Goal: Task Accomplishment & Management: Use online tool/utility

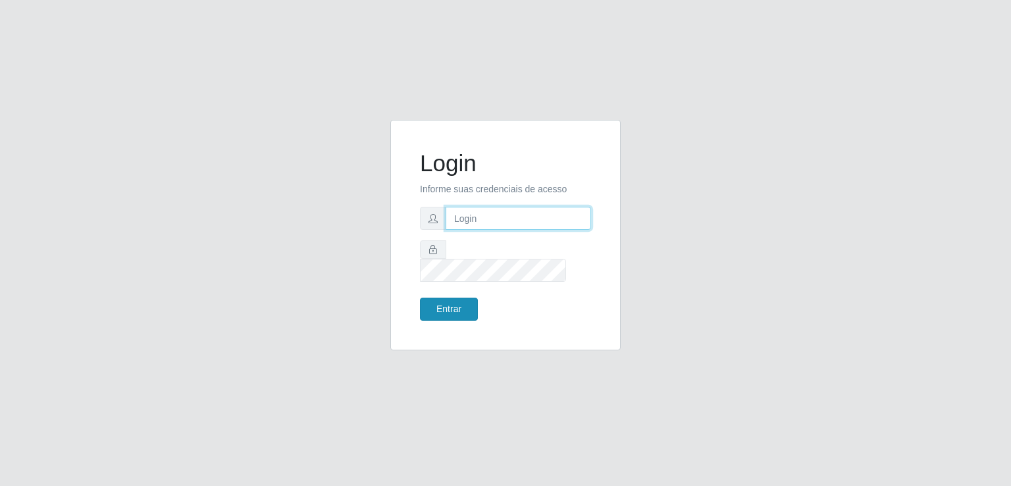
type input "[EMAIL_ADDRESS][DOMAIN_NAME]"
click at [468, 301] on button "Entrar" at bounding box center [449, 308] width 58 height 23
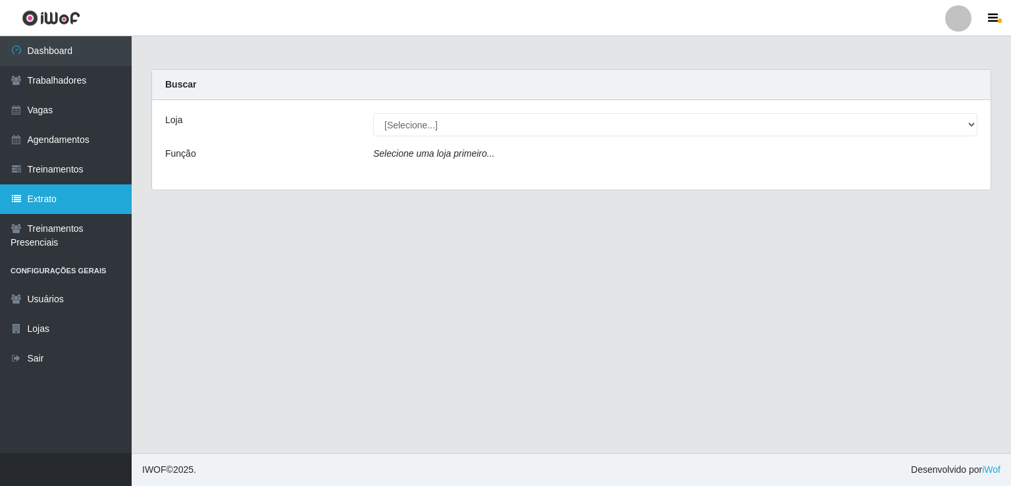
click at [54, 201] on link "Extrato" at bounding box center [66, 199] width 132 height 30
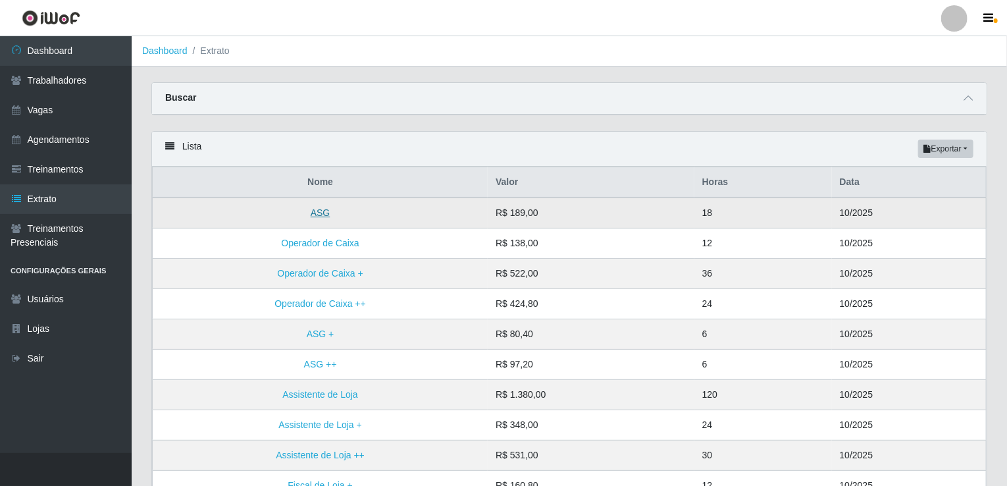
click at [322, 207] on link "ASG" at bounding box center [321, 212] width 20 height 11
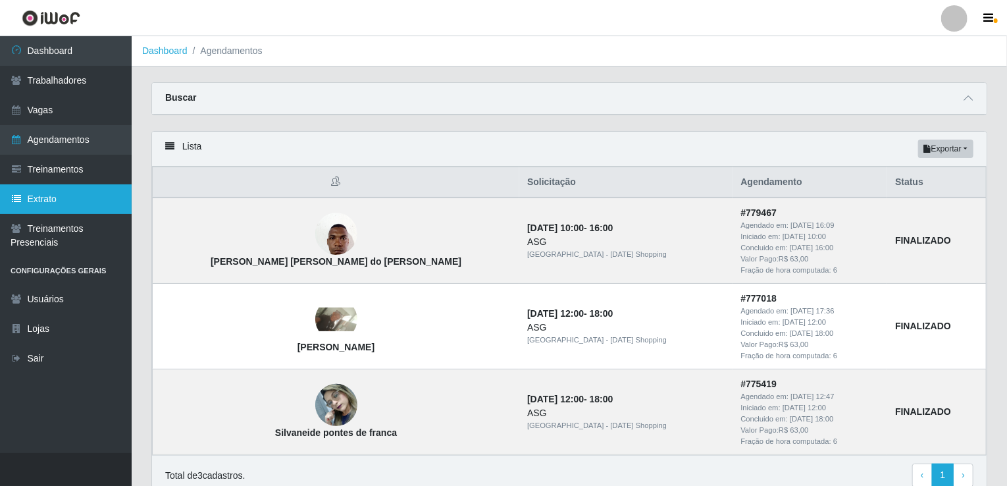
click at [49, 193] on link "Extrato" at bounding box center [66, 199] width 132 height 30
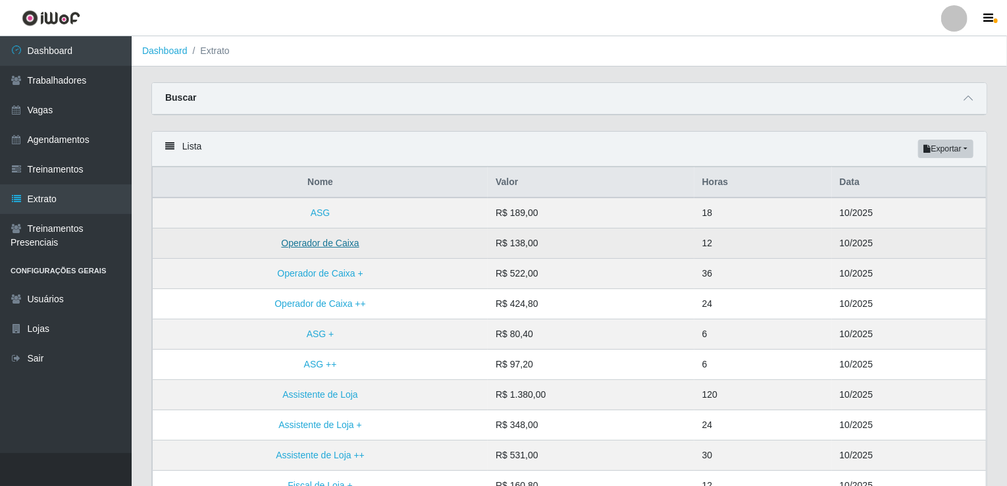
click at [345, 238] on link "Operador de Caixa" at bounding box center [320, 243] width 78 height 11
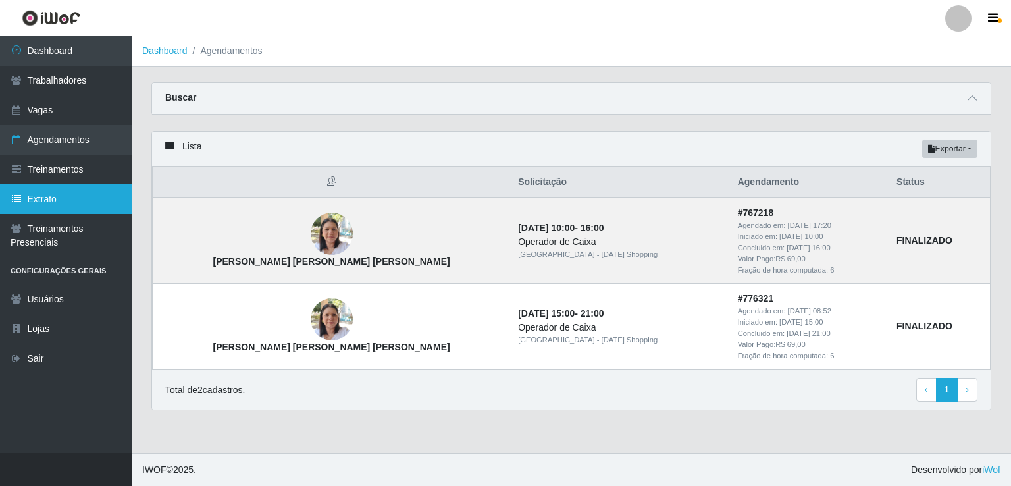
click at [82, 204] on link "Extrato" at bounding box center [66, 199] width 132 height 30
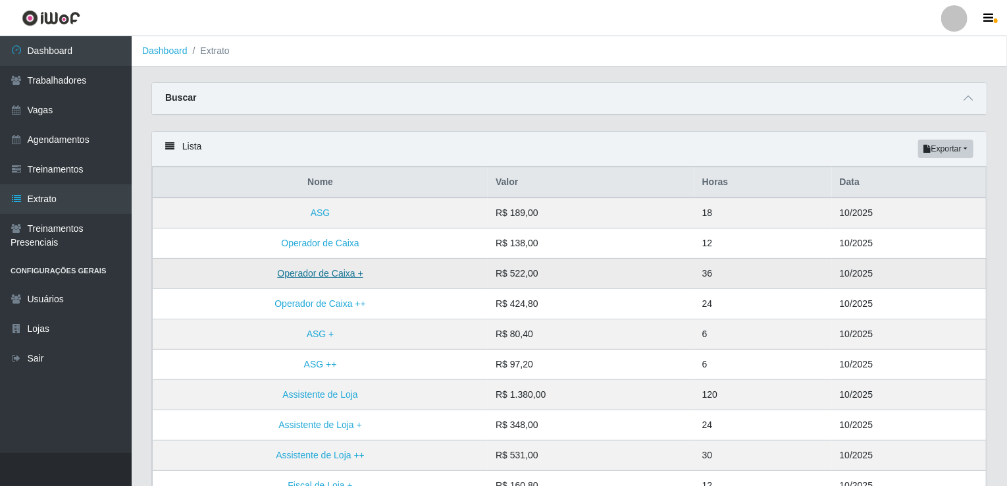
click at [293, 277] on link "Operador de Caixa +" at bounding box center [320, 273] width 86 height 11
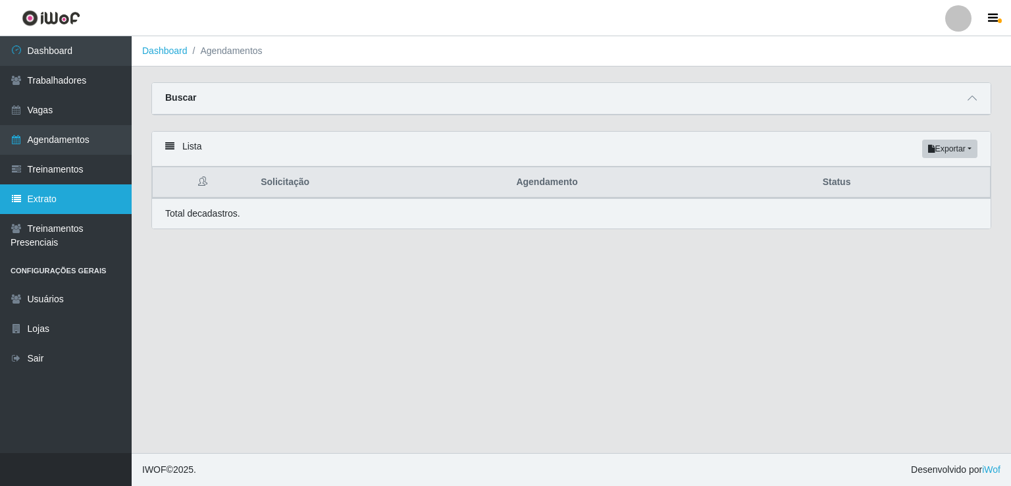
click at [45, 197] on link "Extrato" at bounding box center [66, 199] width 132 height 30
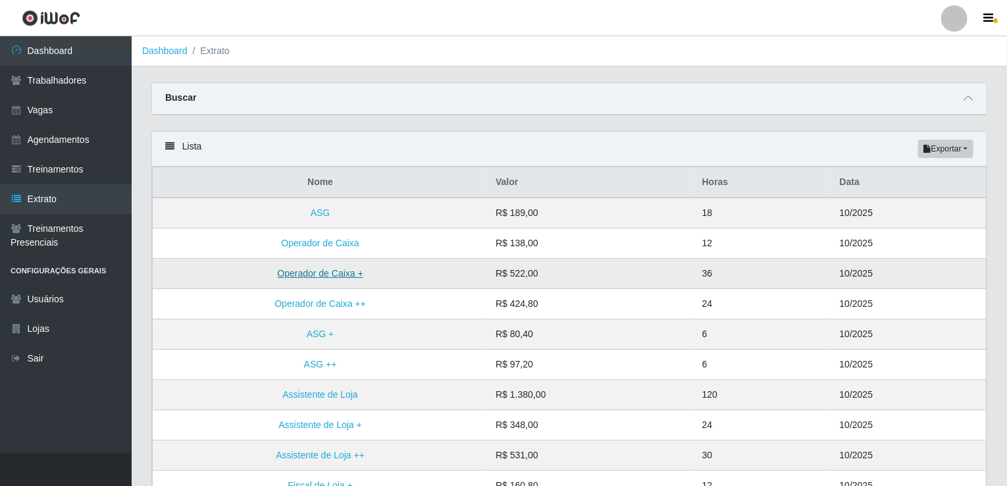
click at [359, 268] on link "Operador de Caixa +" at bounding box center [320, 273] width 86 height 11
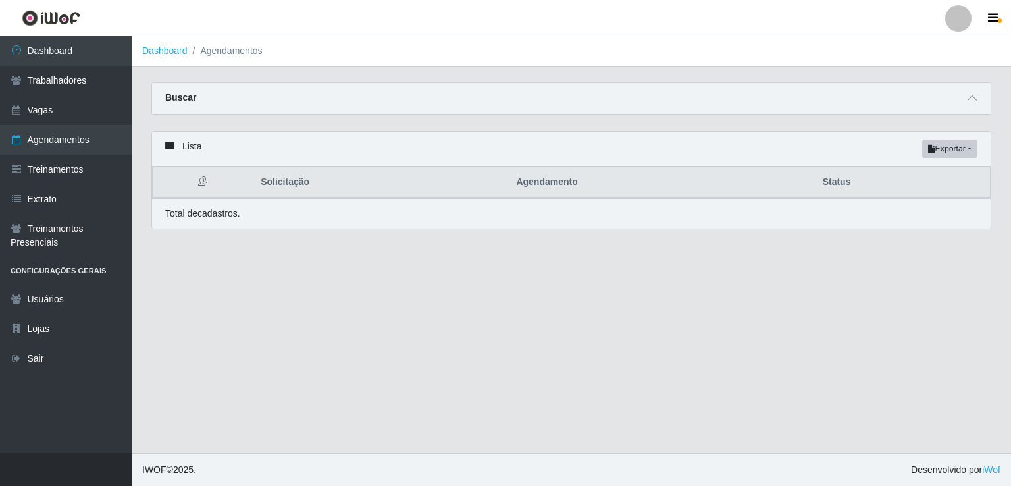
click at [359, 266] on main "Dashboard Agendamentos Carregando... Buscar Início em [DATE] Término em [DATE] …" at bounding box center [571, 244] width 879 height 416
click at [39, 195] on link "Extrato" at bounding box center [66, 199] width 132 height 30
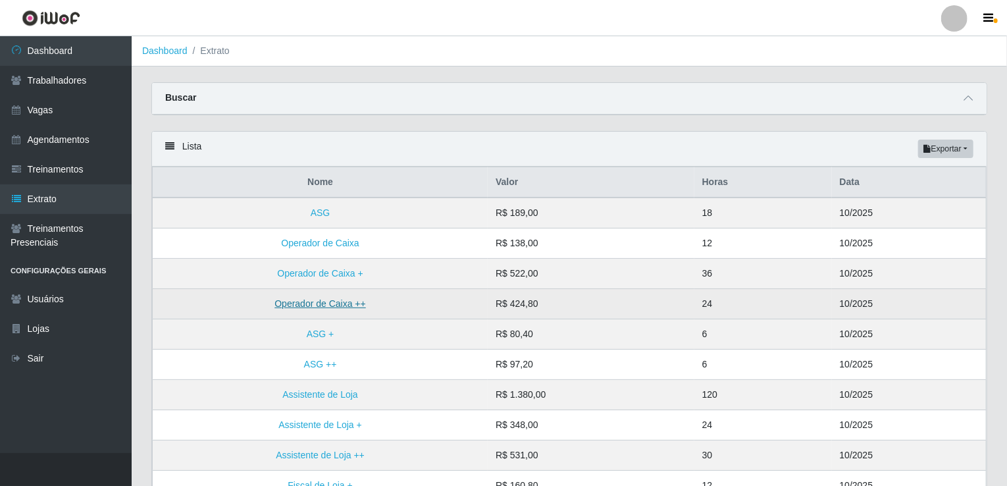
click at [332, 302] on link "Operador de Caixa ++" at bounding box center [319, 303] width 91 height 11
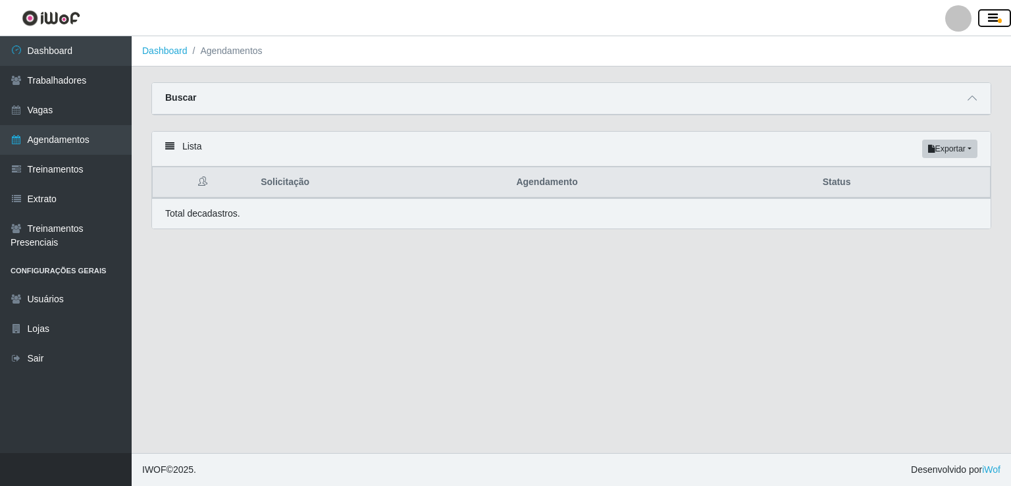
click at [998, 24] on button "button" at bounding box center [994, 18] width 33 height 18
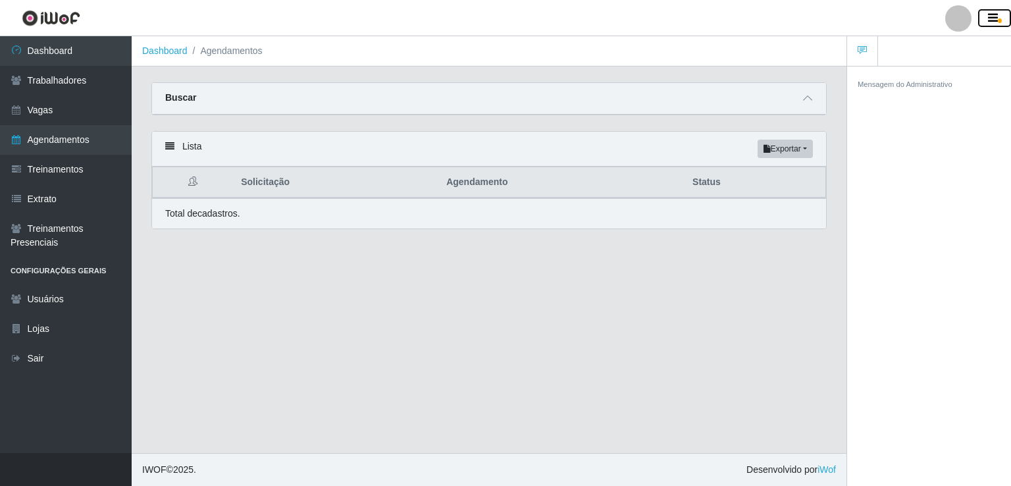
click at [998, 24] on button "button" at bounding box center [994, 18] width 33 height 18
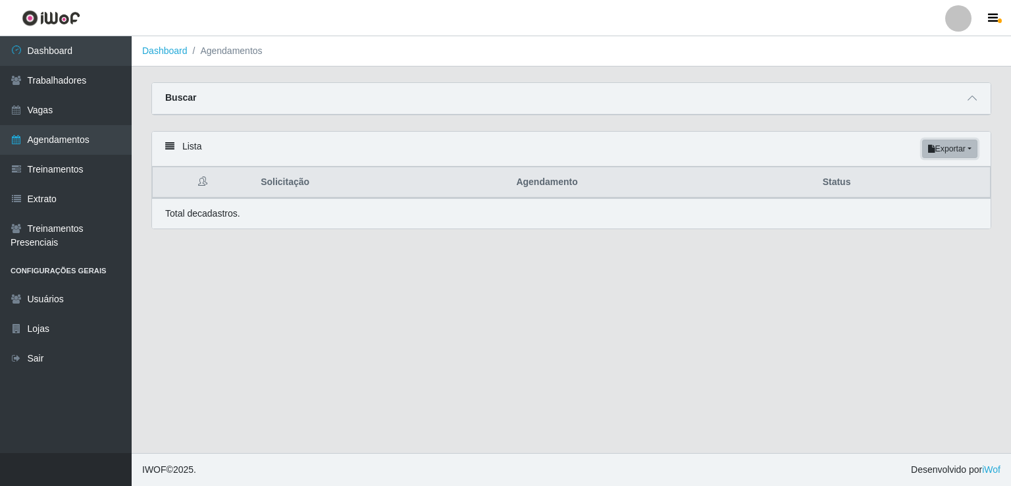
click at [963, 153] on button "Exportar" at bounding box center [949, 148] width 55 height 18
click at [482, 291] on main "Dashboard Agendamentos Carregando... Buscar Início em [DATE] Término em [DATE] …" at bounding box center [571, 244] width 879 height 416
click at [62, 355] on link "Sair" at bounding box center [66, 358] width 132 height 30
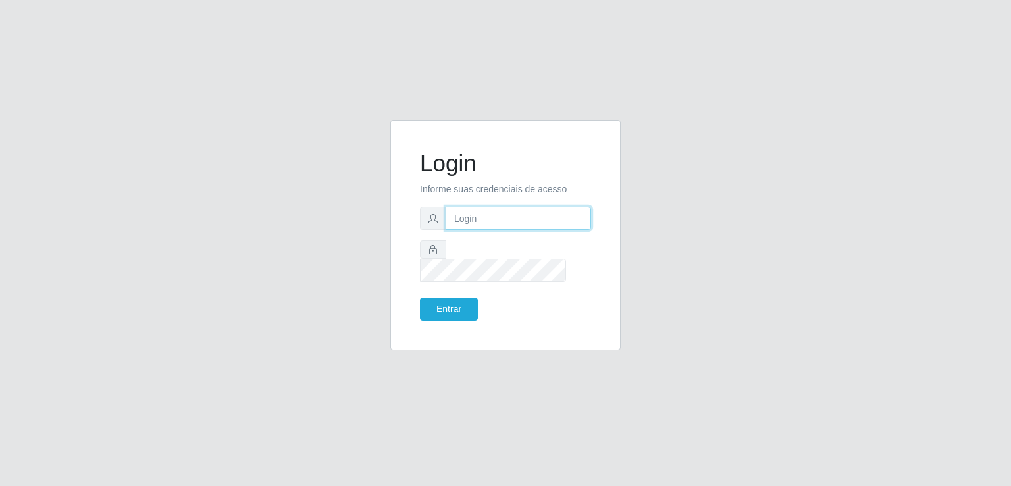
type input "[EMAIL_ADDRESS][DOMAIN_NAME]"
click at [449, 298] on button "Entrar" at bounding box center [449, 308] width 58 height 23
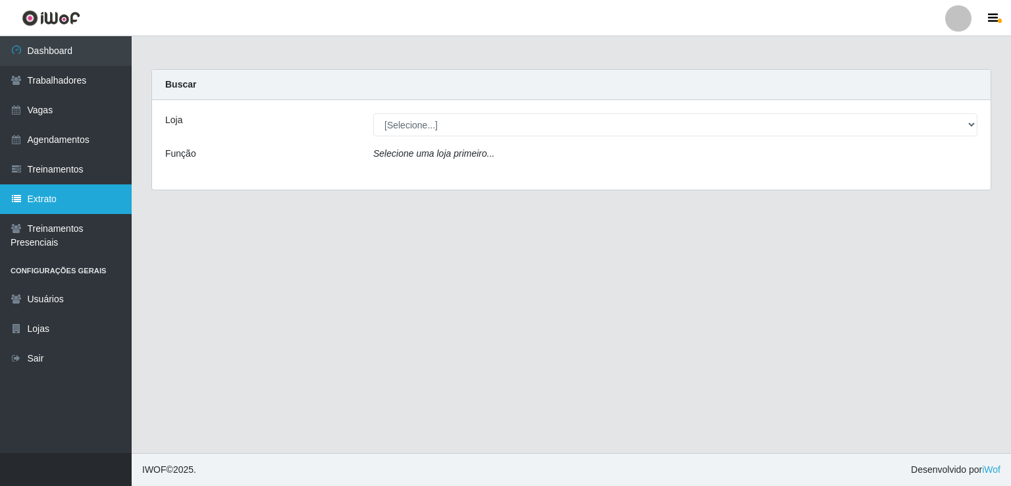
click at [42, 195] on link "Extrato" at bounding box center [66, 199] width 132 height 30
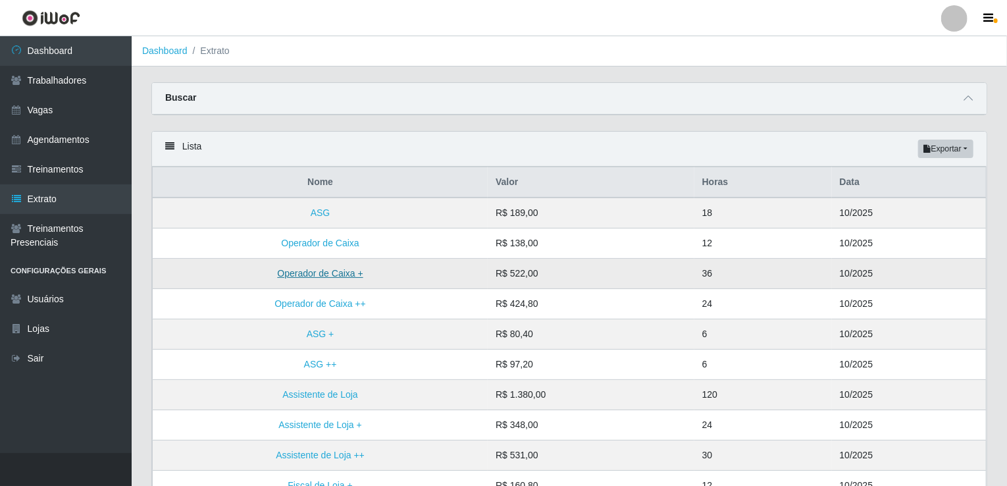
click at [324, 270] on link "Operador de Caixa +" at bounding box center [320, 273] width 86 height 11
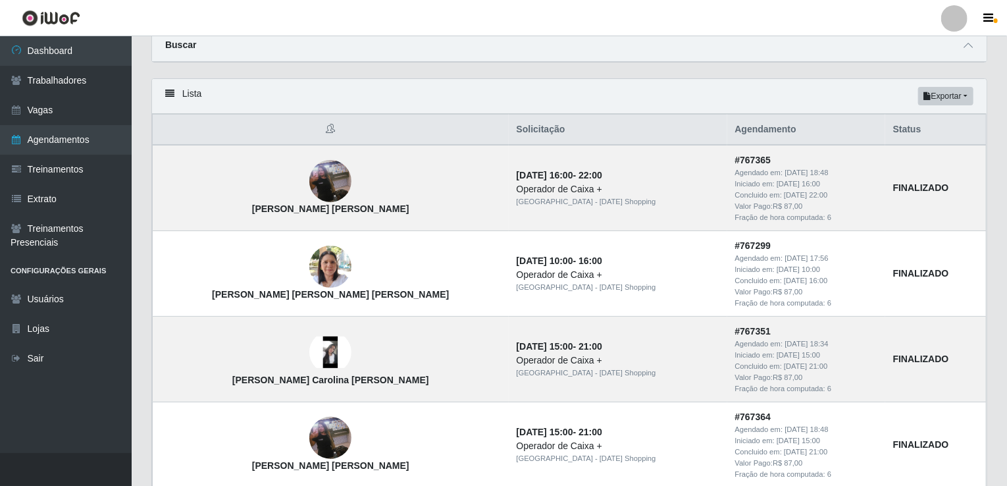
scroll to position [50, 0]
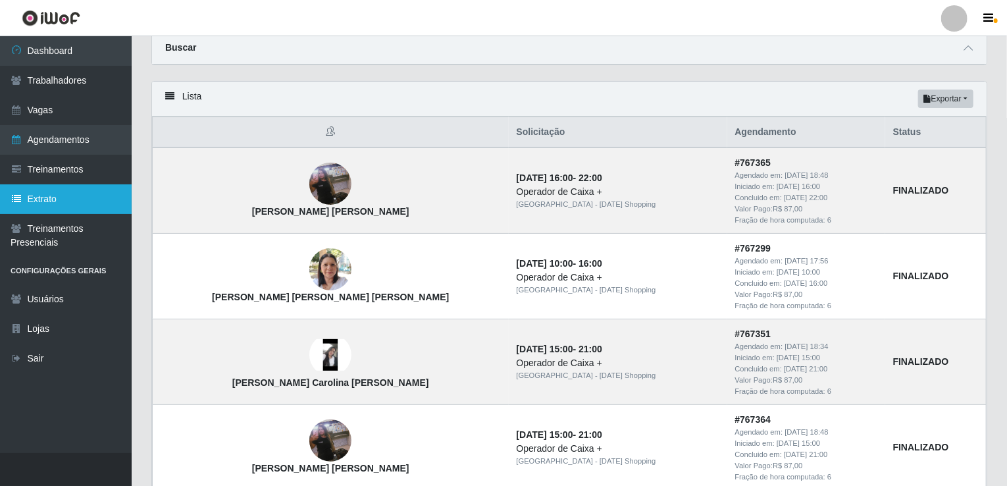
click at [54, 205] on link "Extrato" at bounding box center [66, 199] width 132 height 30
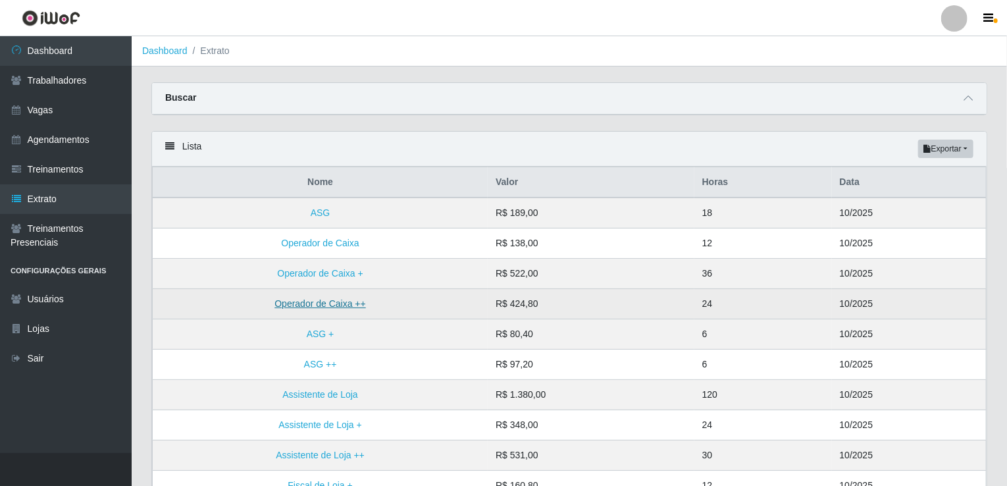
click at [329, 305] on link "Operador de Caixa ++" at bounding box center [319, 303] width 91 height 11
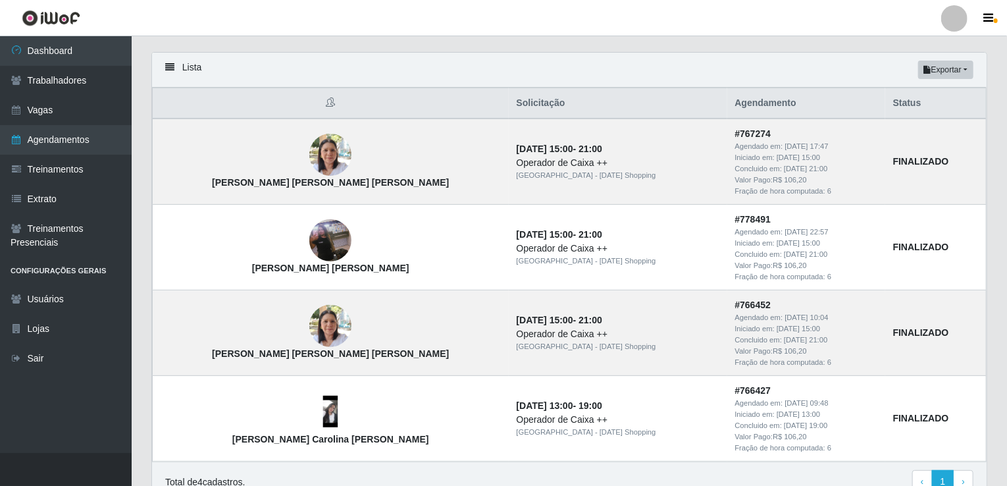
scroll to position [53, 0]
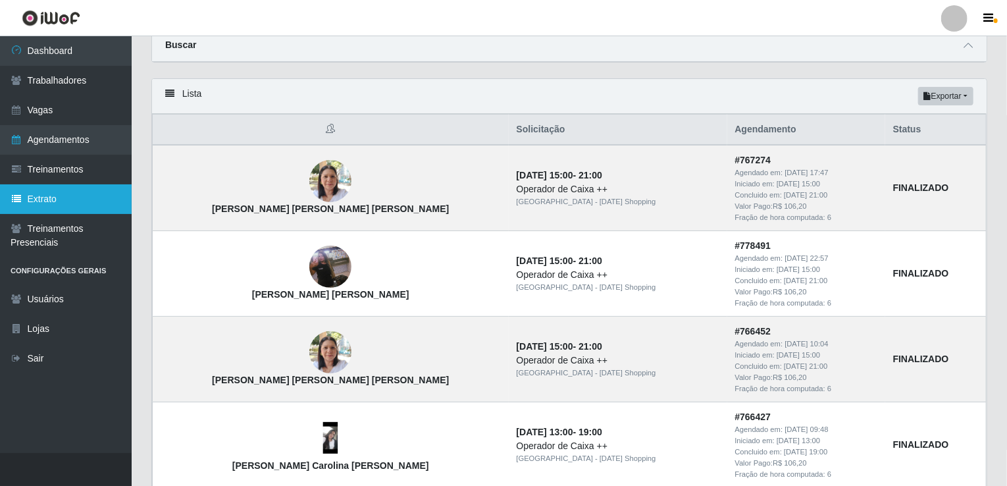
click at [59, 193] on link "Extrato" at bounding box center [66, 199] width 132 height 30
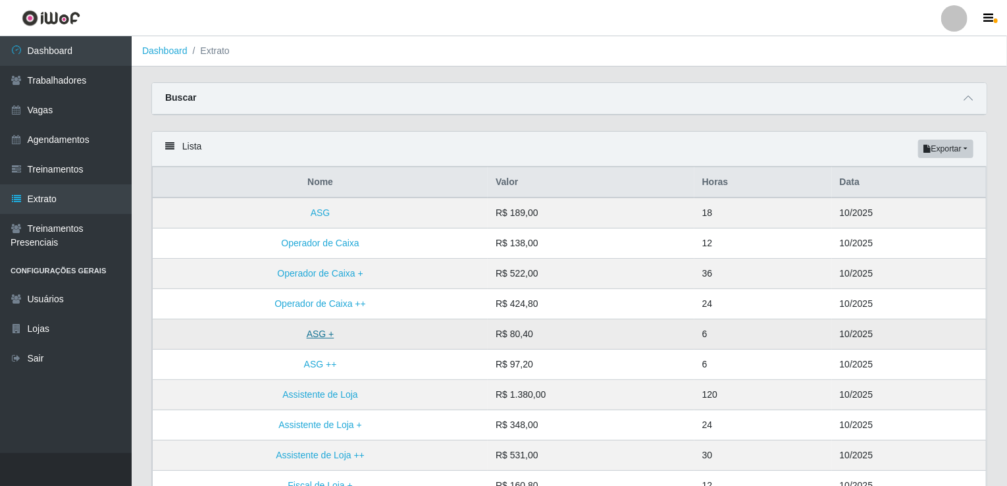
click at [328, 330] on link "ASG +" at bounding box center [321, 333] width 28 height 11
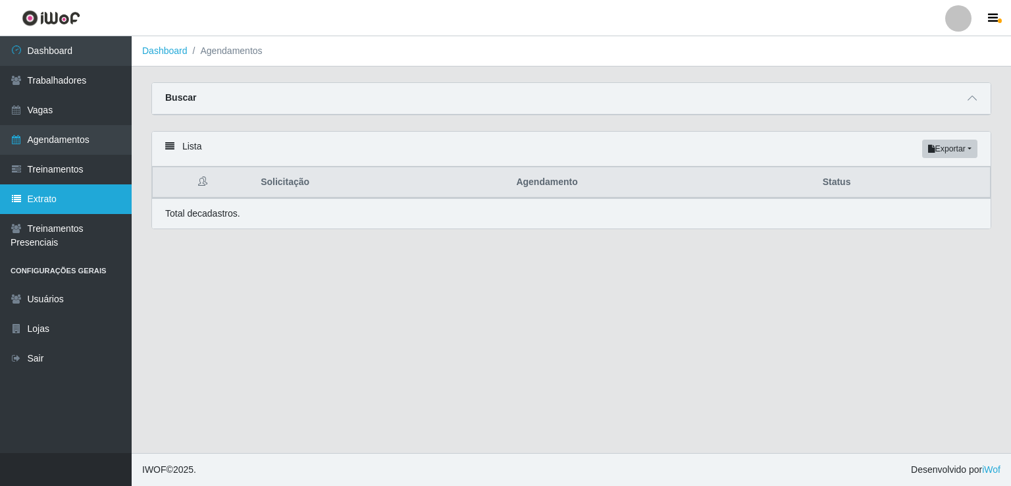
click at [50, 189] on link "Extrato" at bounding box center [66, 199] width 132 height 30
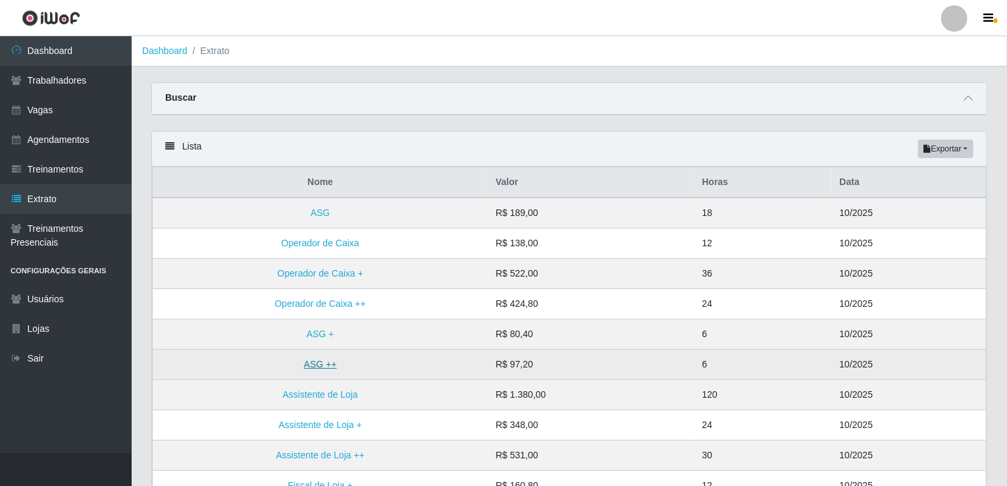
click at [320, 359] on link "ASG ++" at bounding box center [320, 364] width 33 height 11
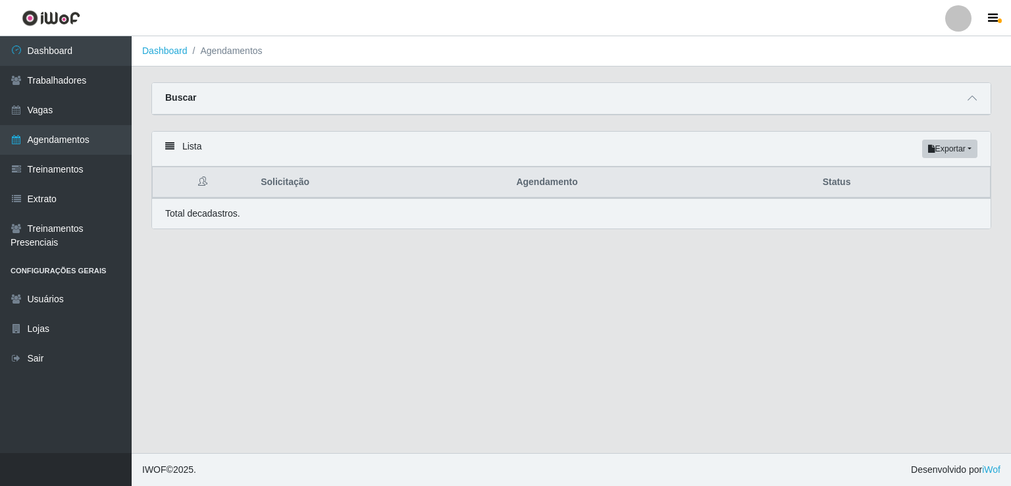
click at [358, 311] on main "Dashboard Agendamentos Carregando... Buscar Início em [DATE] Término em [DATE] …" at bounding box center [571, 244] width 879 height 416
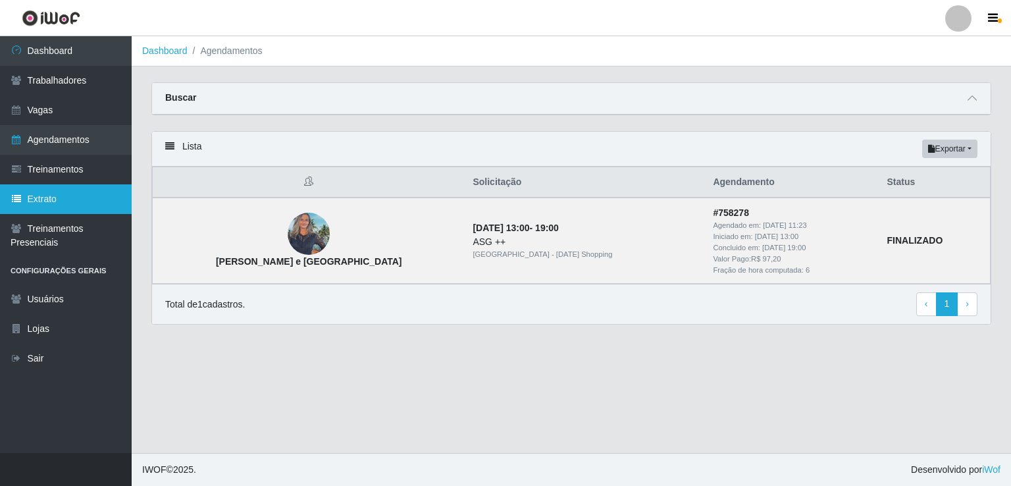
click at [66, 199] on link "Extrato" at bounding box center [66, 199] width 132 height 30
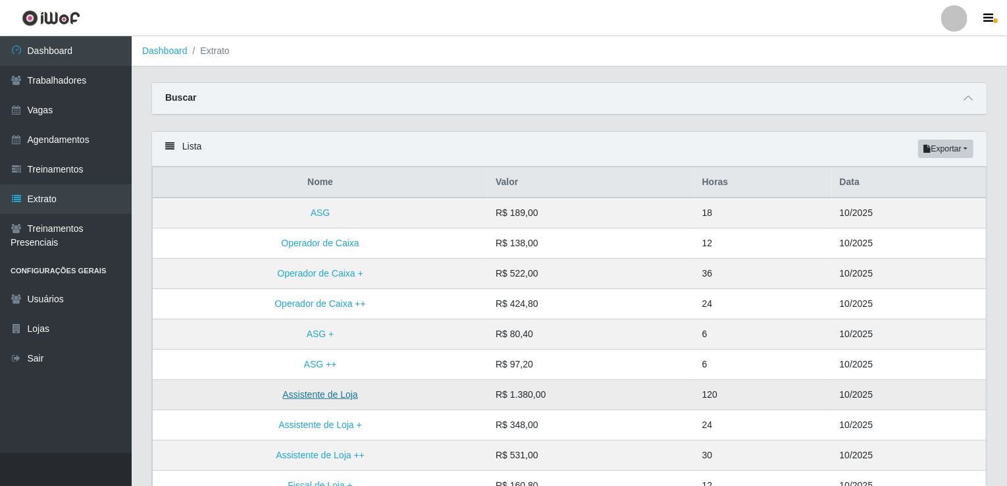
click at [294, 393] on link "Assistente de Loja" at bounding box center [319, 394] width 75 height 11
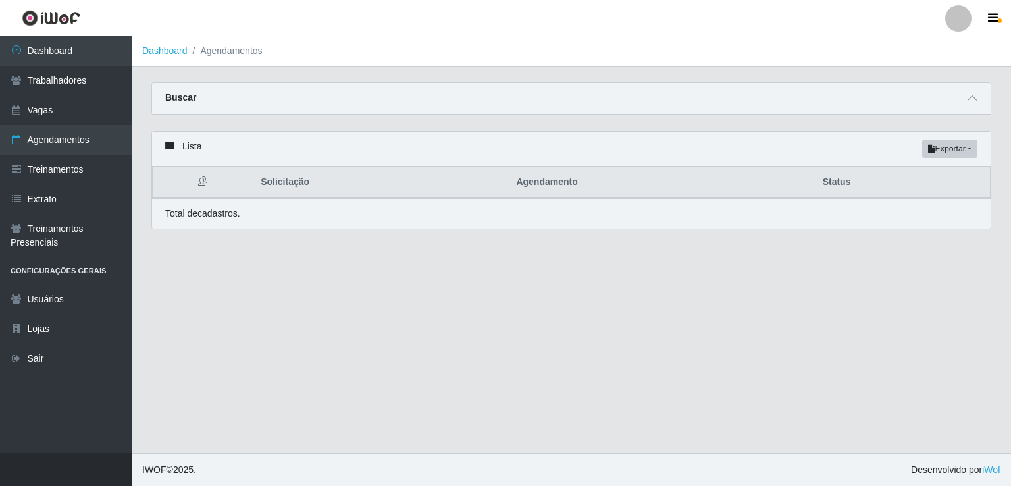
click at [311, 348] on main "Dashboard Agendamentos Carregando... Buscar Início em [DATE] Término em [DATE] …" at bounding box center [571, 244] width 879 height 416
click at [66, 193] on link "Extrato" at bounding box center [66, 199] width 132 height 30
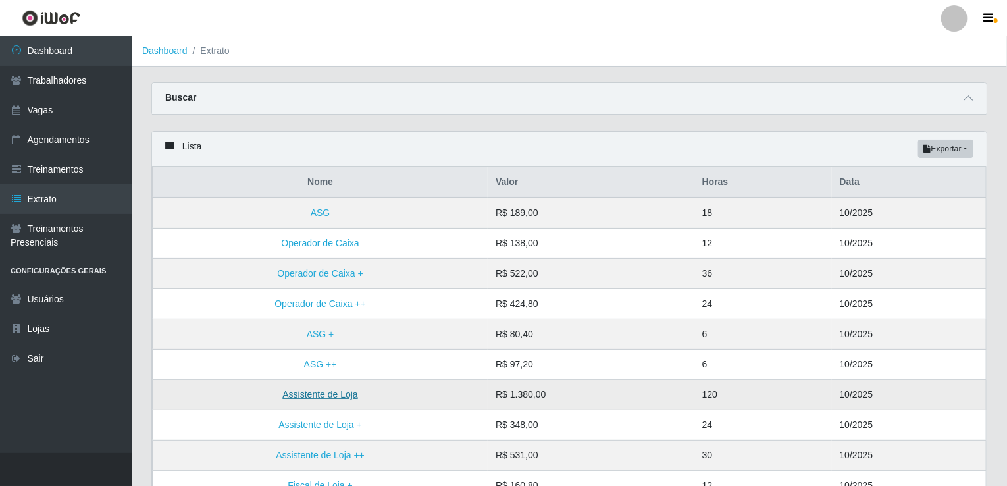
click at [315, 393] on link "Assistente de Loja" at bounding box center [319, 394] width 75 height 11
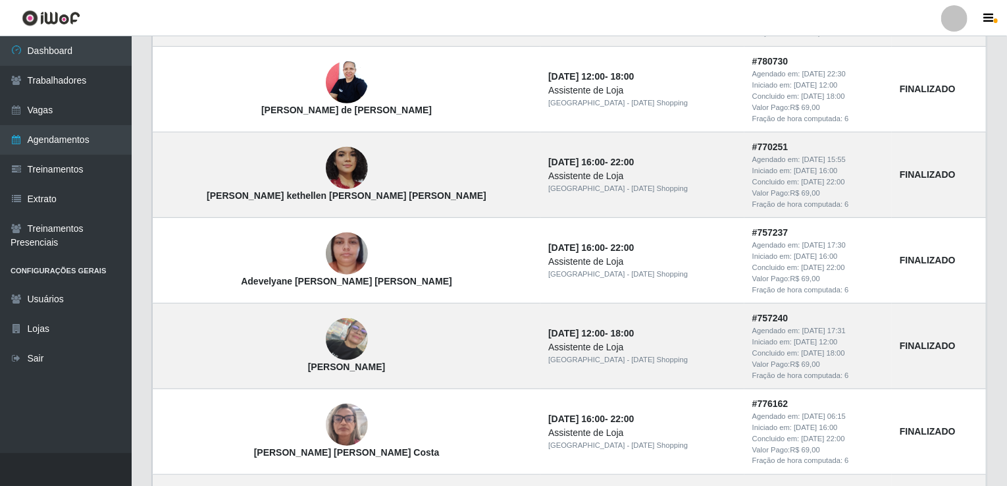
scroll to position [237, 0]
click at [76, 194] on link "Extrato" at bounding box center [66, 199] width 132 height 30
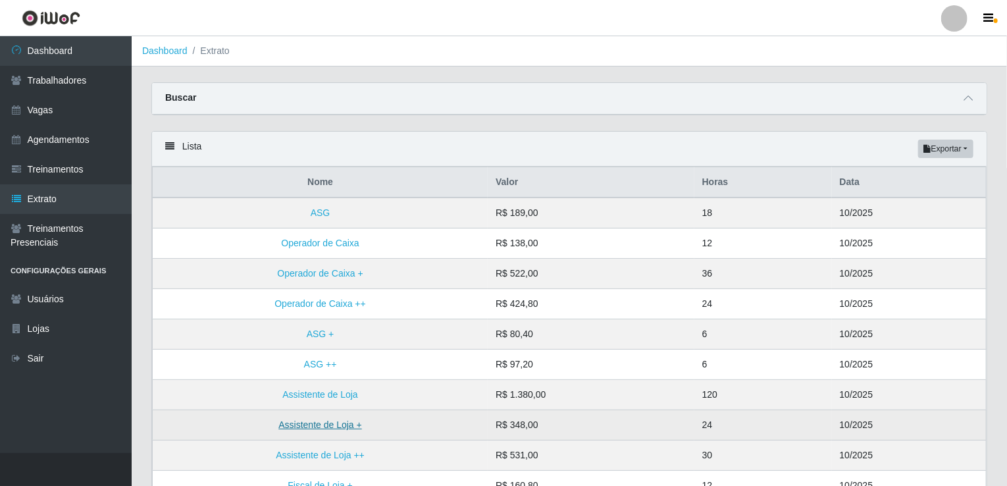
click at [311, 419] on link "Assistente de Loja +" at bounding box center [319, 424] width 83 height 11
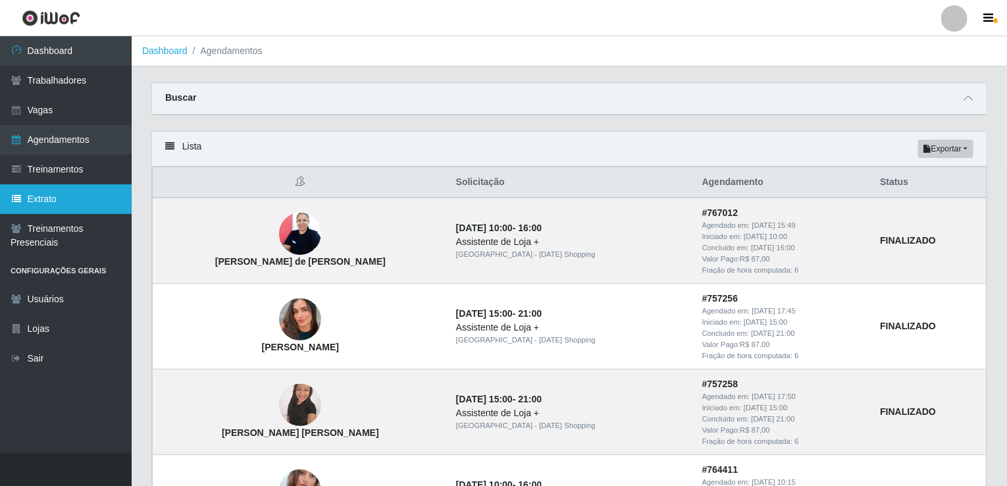
click at [38, 206] on link "Extrato" at bounding box center [66, 199] width 132 height 30
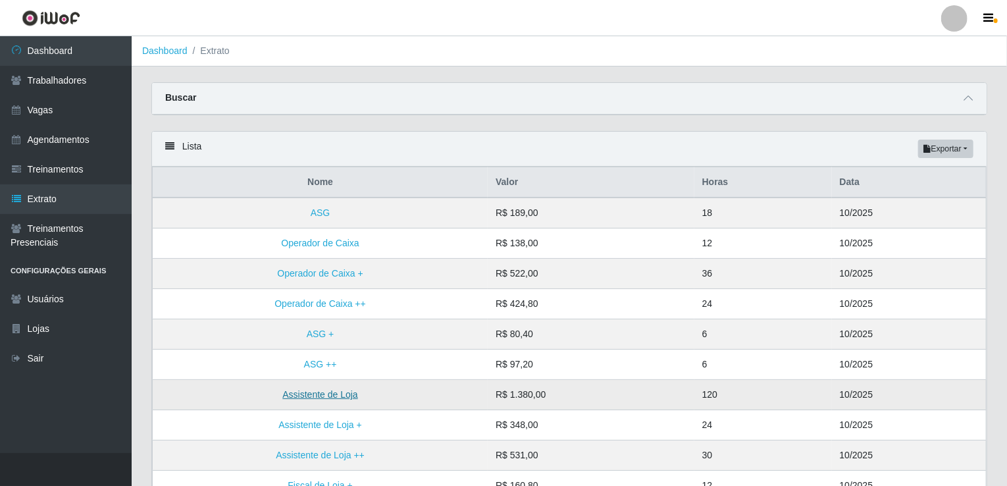
click at [320, 390] on link "Assistente de Loja" at bounding box center [319, 394] width 75 height 11
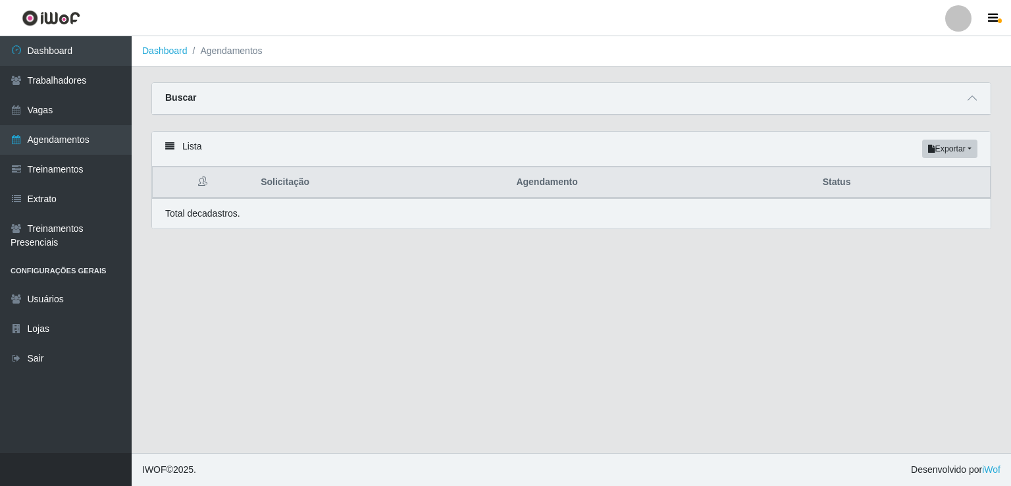
click at [370, 340] on main "Dashboard Agendamentos Carregando... Buscar Início em [DATE] Término em [DATE] …" at bounding box center [571, 244] width 879 height 416
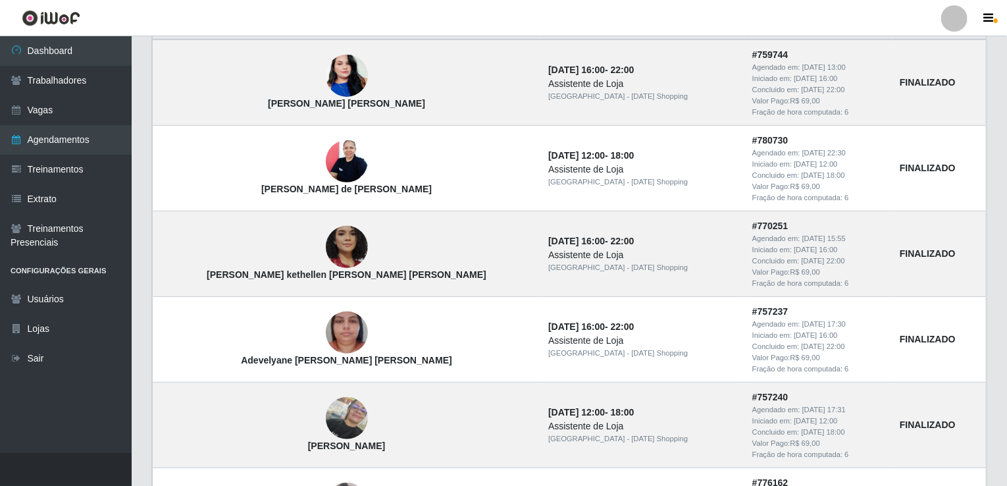
scroll to position [132, 0]
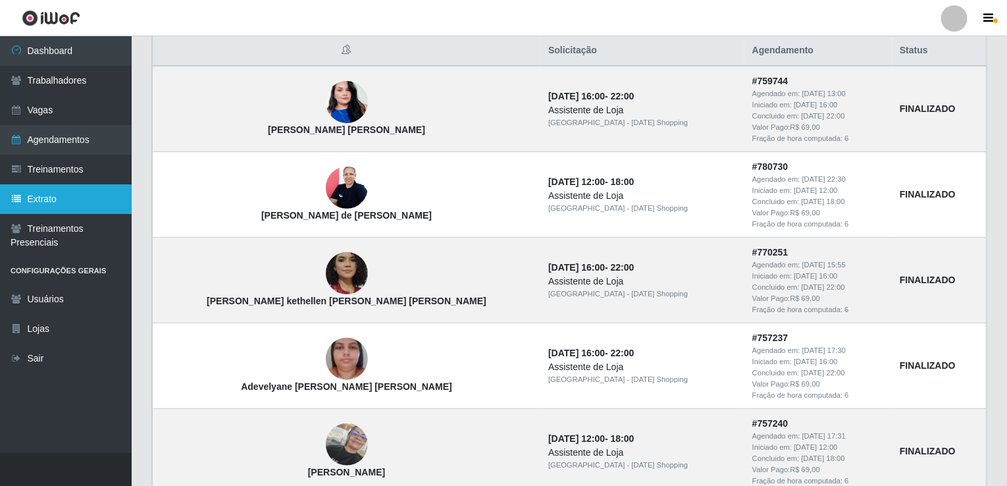
click at [85, 201] on link "Extrato" at bounding box center [66, 199] width 132 height 30
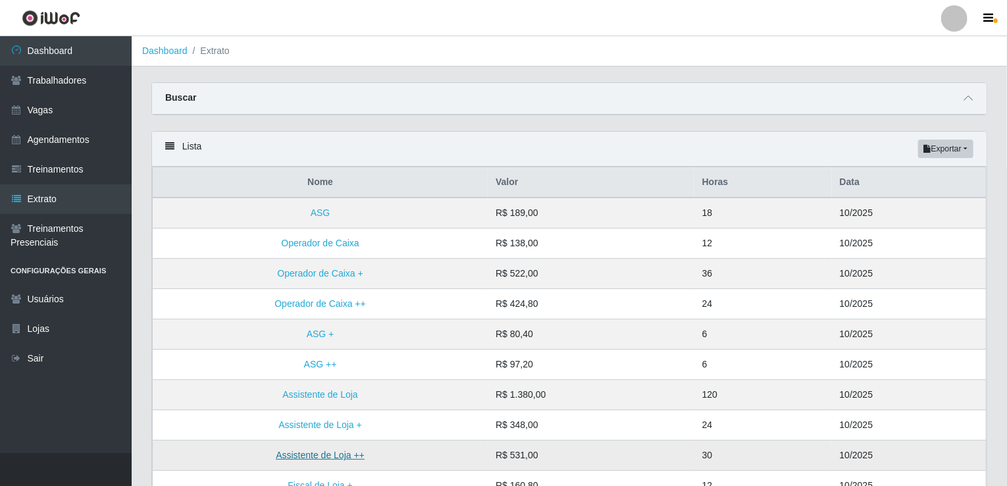
click at [304, 451] on link "Assistente de Loja ++" at bounding box center [320, 454] width 89 height 11
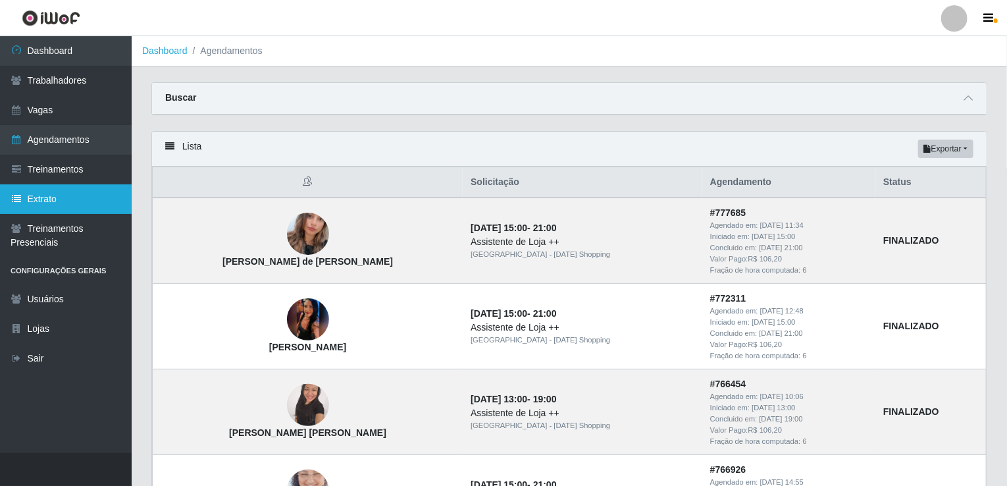
click at [63, 200] on link "Extrato" at bounding box center [66, 199] width 132 height 30
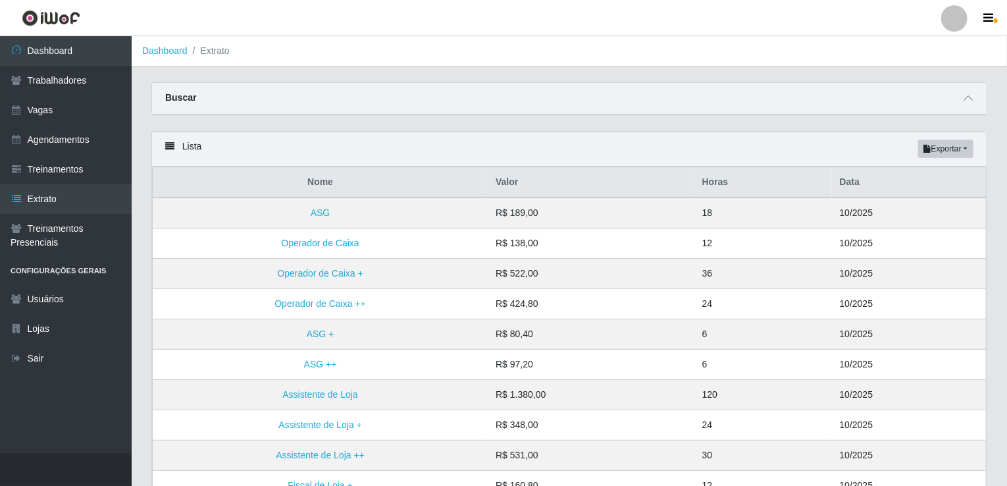
scroll to position [253, 0]
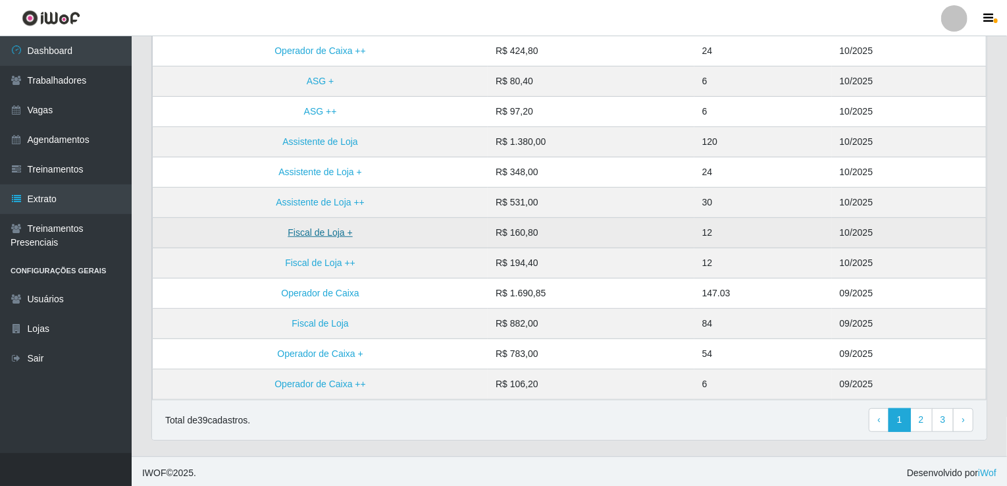
click at [328, 230] on link "Fiscal de Loja +" at bounding box center [320, 232] width 64 height 11
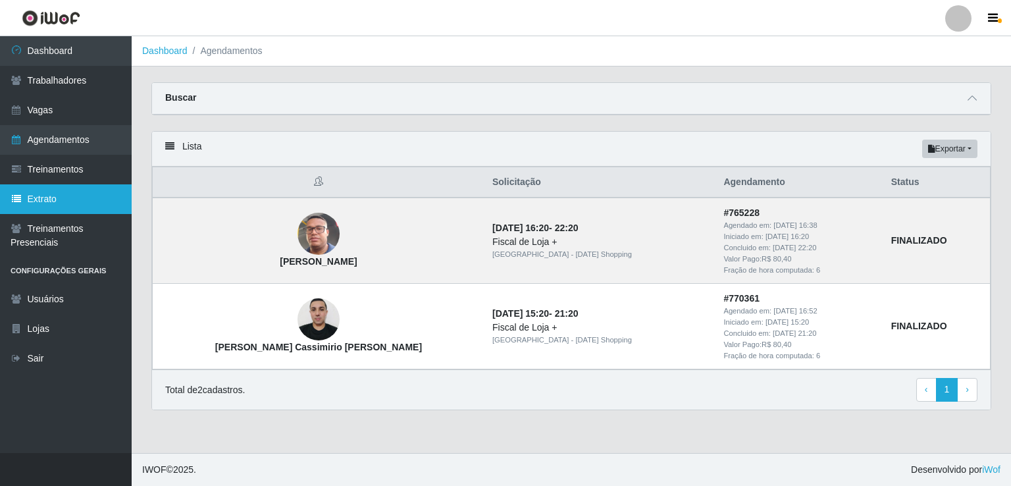
click at [61, 201] on link "Extrato" at bounding box center [66, 199] width 132 height 30
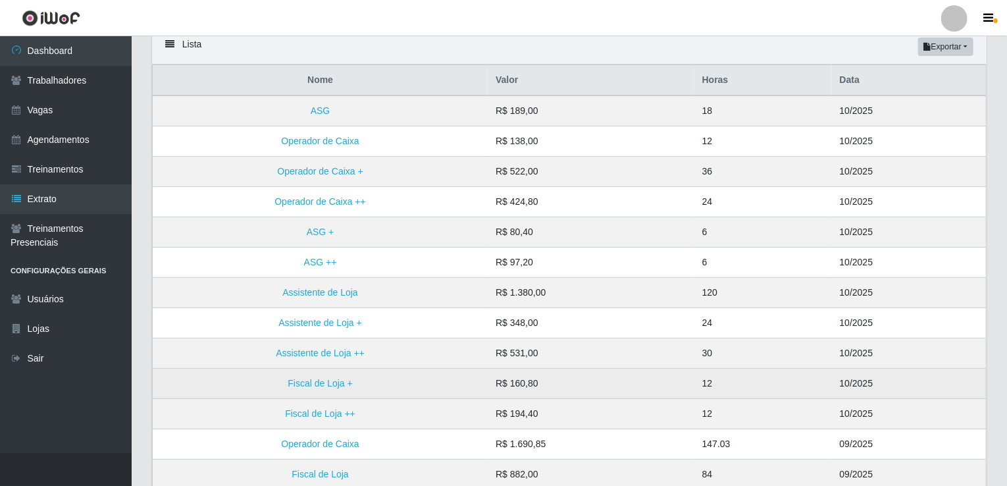
scroll to position [105, 0]
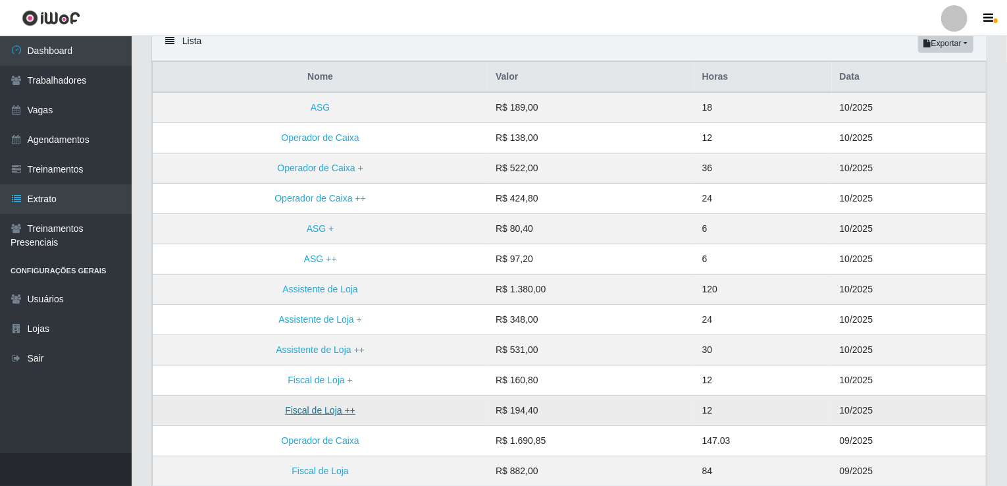
click at [320, 405] on link "Fiscal de Loja ++" at bounding box center [320, 410] width 70 height 11
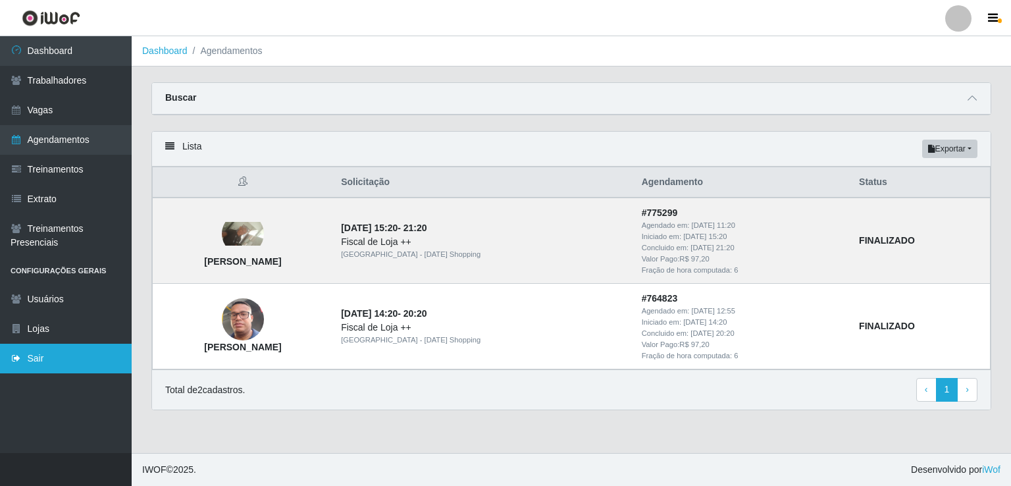
click at [34, 353] on link "Sair" at bounding box center [66, 358] width 132 height 30
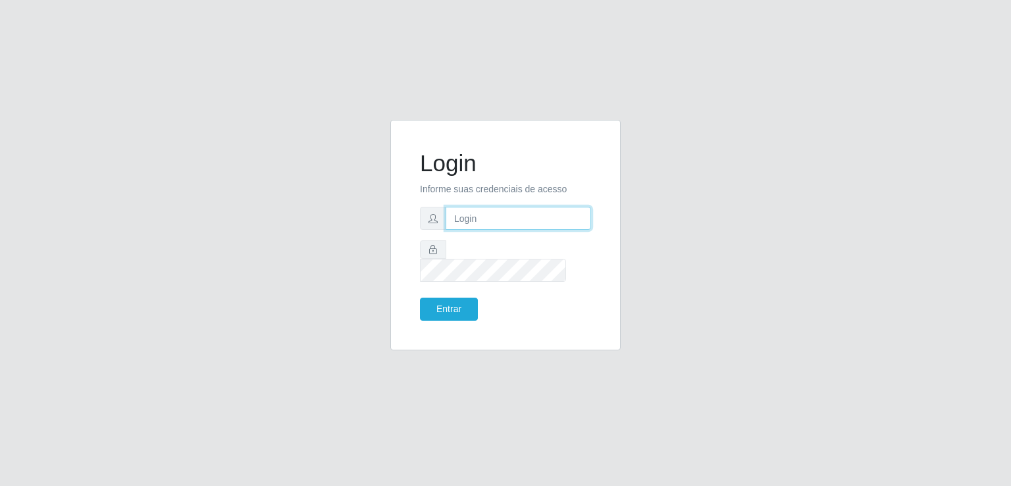
type input "[EMAIL_ADDRESS][DOMAIN_NAME]"
